Goal: Task Accomplishment & Management: Complete application form

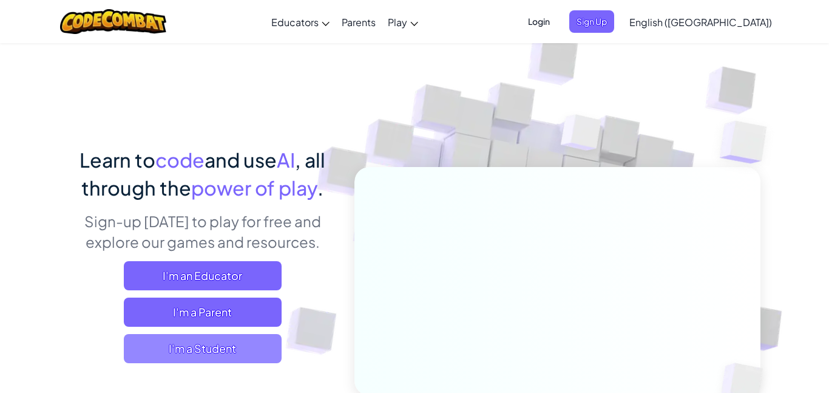
click at [248, 350] on span "I'm a Student" at bounding box center [203, 348] width 158 height 29
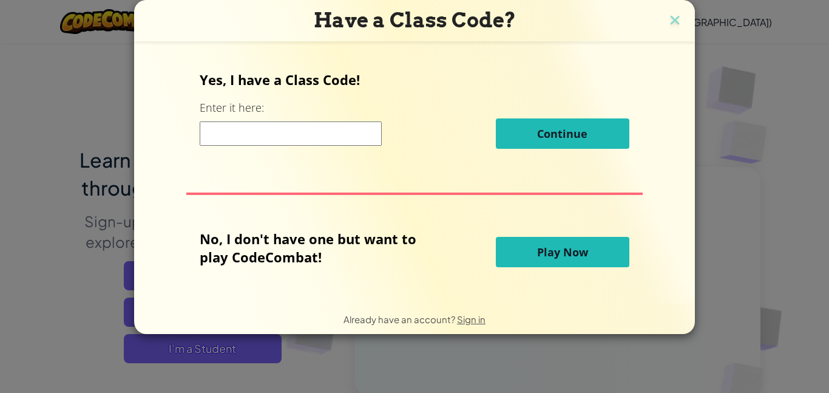
click at [236, 144] on input at bounding box center [291, 133] width 182 height 24
type input "warmshopbite"
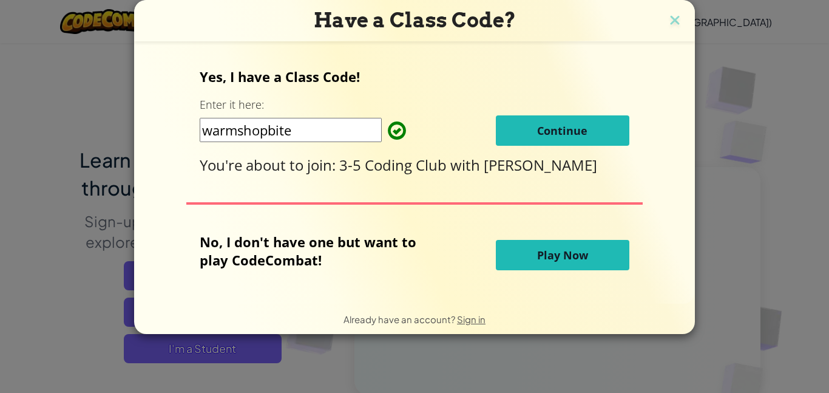
click at [543, 140] on button "Continue" at bounding box center [563, 130] width 134 height 30
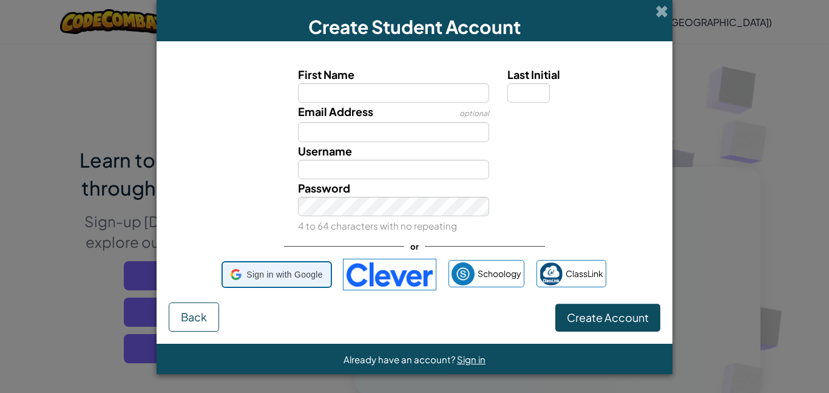
click at [270, 274] on span "Sign in with Google" at bounding box center [285, 275] width 76 height 18
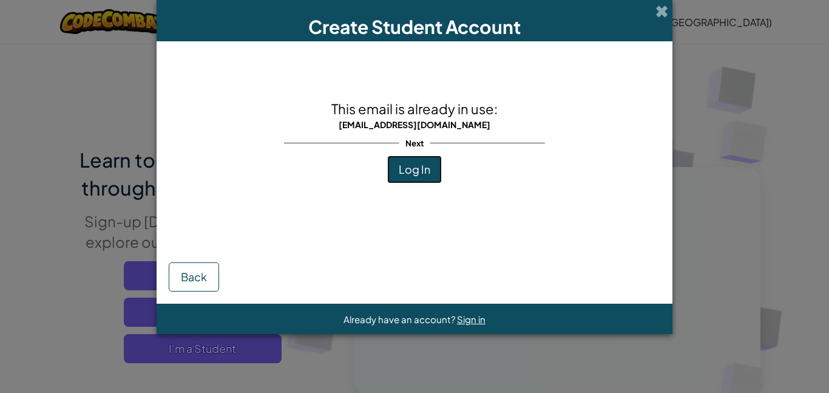
click at [401, 177] on button "Log In" at bounding box center [414, 169] width 55 height 28
